Goal: Information Seeking & Learning: Learn about a topic

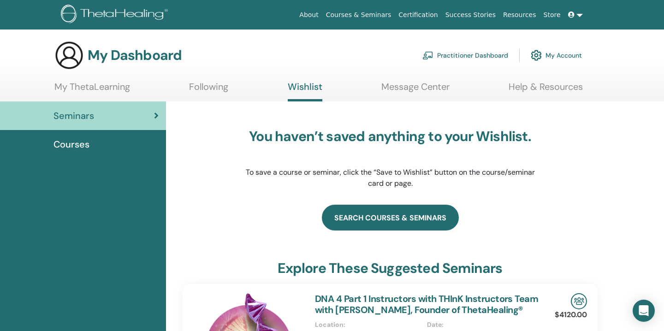
click at [420, 222] on link "search courses & seminars" at bounding box center [390, 218] width 137 height 26
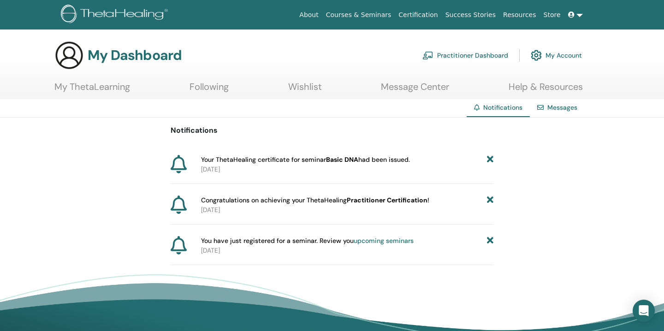
click at [273, 161] on span "Your ThetaHealing certificate for seminar Basic DNA had been issued." at bounding box center [305, 160] width 209 height 10
click at [224, 171] on p "2025-08-30" at bounding box center [347, 170] width 292 height 10
click at [229, 204] on span "Congratulations on achieving your ThetaHealing Practitioner Certification !" at bounding box center [315, 201] width 228 height 10
click at [491, 159] on icon at bounding box center [490, 160] width 6 height 10
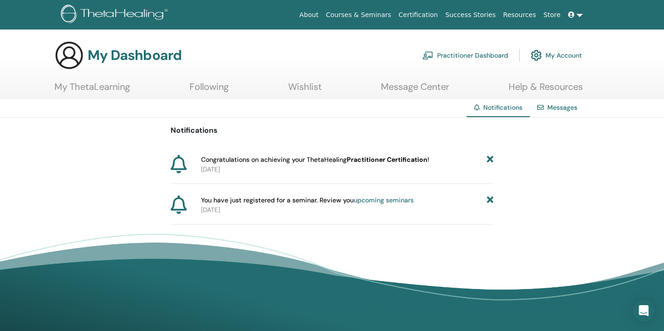
click at [233, 154] on div "Notifications Congratulations on achieving your ThetaHealing Practitioner Certi…" at bounding box center [332, 171] width 323 height 107
click at [236, 160] on span "Congratulations on achieving your ThetaHealing Practitioner Certification !" at bounding box center [315, 160] width 228 height 10
click at [181, 162] on icon at bounding box center [179, 164] width 16 height 18
click at [258, 158] on span "Congratulations on achieving your ThetaHealing Practitioner Certification !" at bounding box center [315, 160] width 228 height 10
click at [235, 172] on p "2025-08-30" at bounding box center [347, 170] width 292 height 10
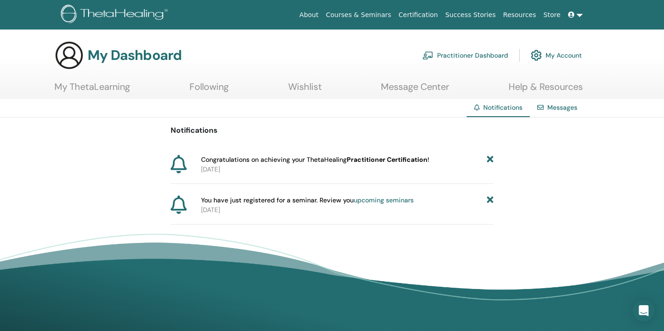
click at [81, 88] on link "My ThetaLearning" at bounding box center [92, 90] width 76 height 18
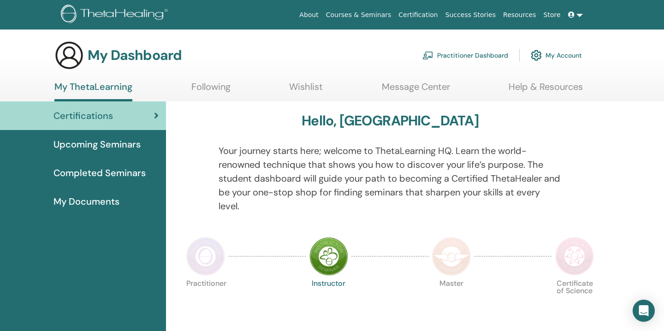
click at [328, 261] on img at bounding box center [328, 256] width 39 height 39
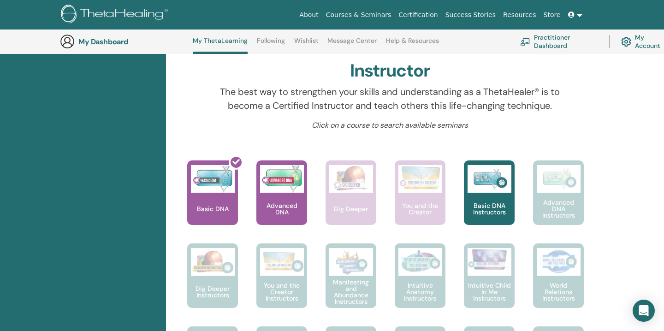
scroll to position [296, 0]
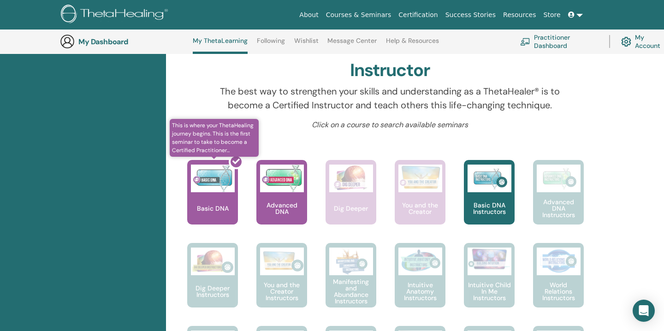
click at [222, 206] on div at bounding box center [218, 195] width 51 height 83
